Goal: Information Seeking & Learning: Learn about a topic

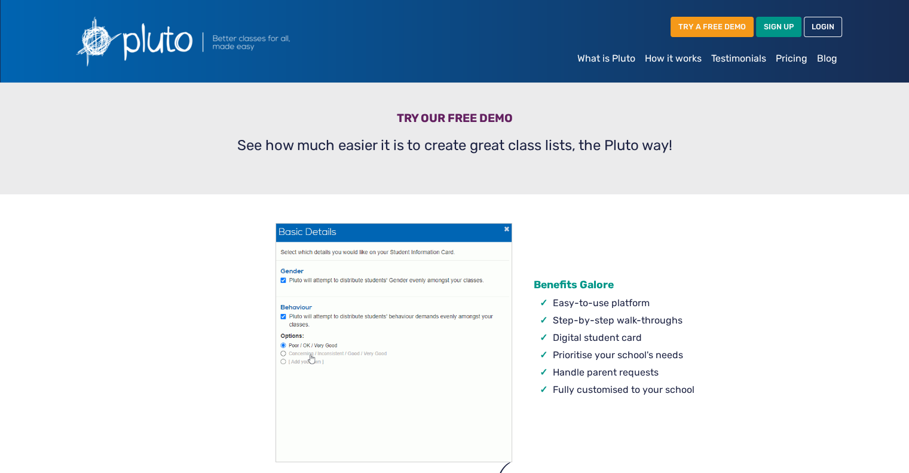
click at [789, 59] on link "Pricing" at bounding box center [791, 59] width 41 height 24
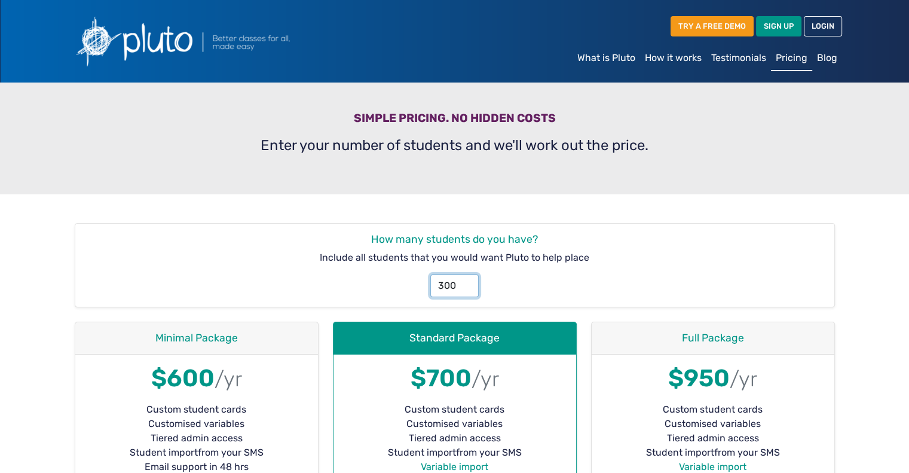
drag, startPoint x: 460, startPoint y: 286, endPoint x: 350, endPoint y: 283, distance: 110.0
click at [376, 285] on div "300" at bounding box center [455, 281] width 754 height 32
type input "130"
click at [678, 265] on div "130" at bounding box center [455, 281] width 754 height 32
click at [667, 59] on link "How it works" at bounding box center [673, 58] width 66 height 24
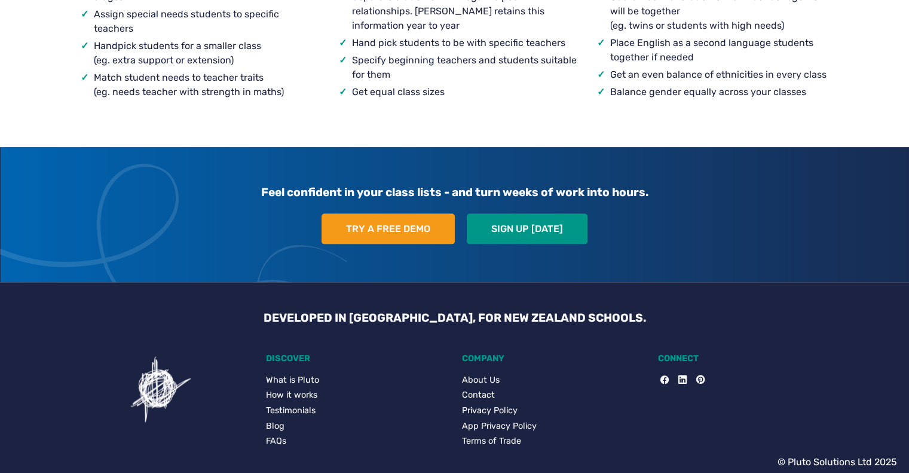
scroll to position [1249, 0]
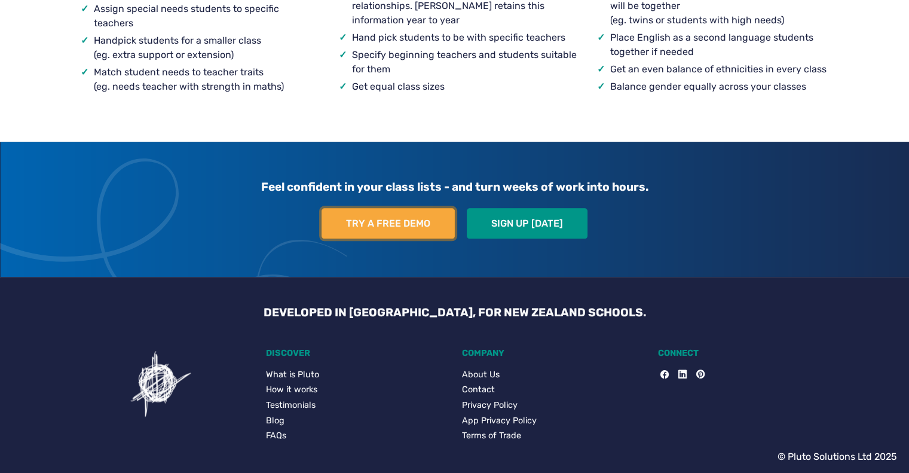
click at [410, 217] on link "Try a free demo" at bounding box center [388, 223] width 133 height 31
